Goal: Find specific page/section: Find specific page/section

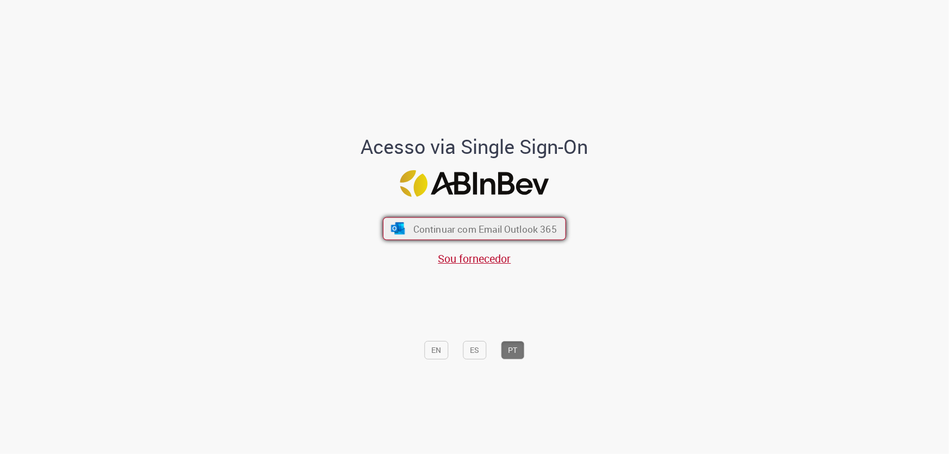
click at [453, 229] on span "Continuar com Email Outlook 365" at bounding box center [485, 228] width 144 height 13
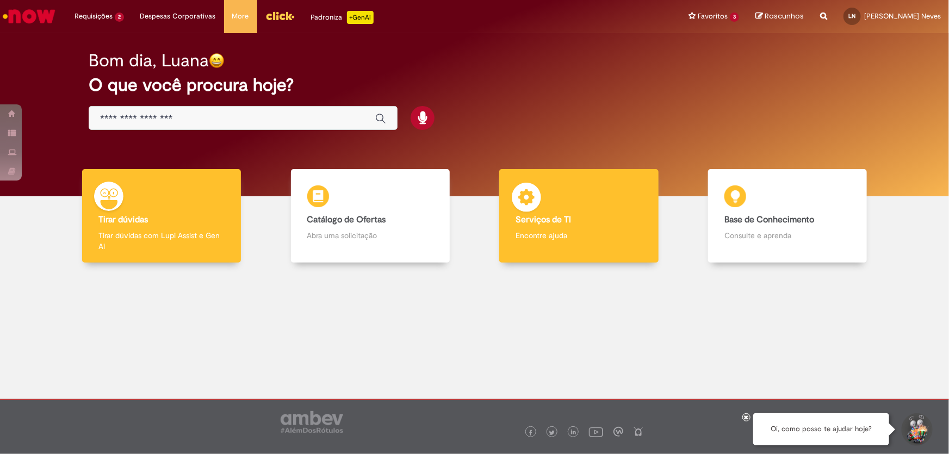
click at [596, 221] on h4 "Serviços de TI" at bounding box center [578, 220] width 126 height 10
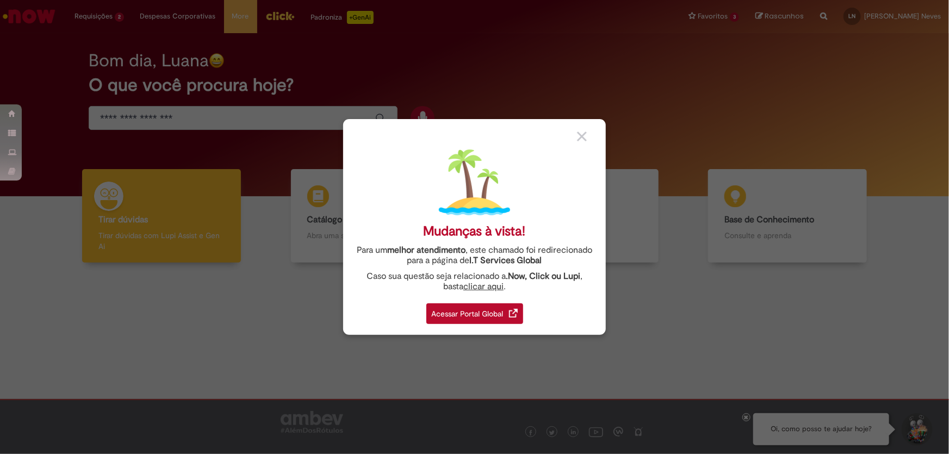
click at [486, 321] on div "Acessar Portal Global" at bounding box center [474, 313] width 97 height 21
